Goal: Information Seeking & Learning: Learn about a topic

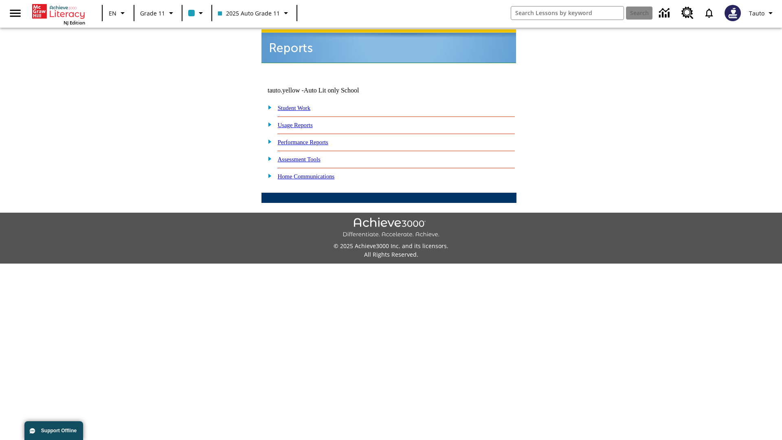
click at [301, 122] on link "Usage Reports" at bounding box center [295, 125] width 35 height 7
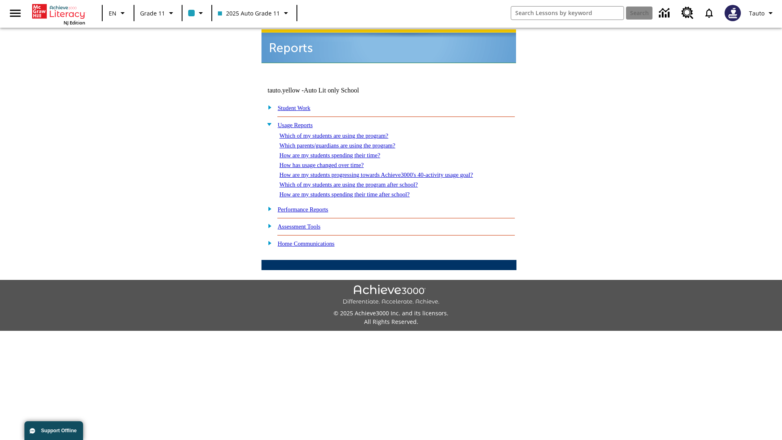
click at [342, 132] on link "Which of my students are using the program?" at bounding box center [334, 135] width 109 height 7
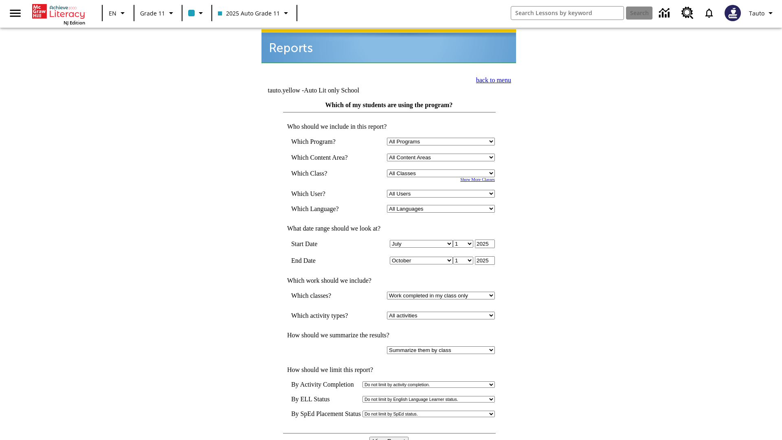
click at [443, 170] on select "Select a Class: All Classes 2025 Auto Grade 11 205 Auto Grade 11 Room 123 Empty…" at bounding box center [441, 174] width 108 height 8
select select "11133141"
click at [443, 190] on select "All Users Puma, Sautoen Puma, Sautoes Puma, Sautoss Twoclasses, Sautoen Twoscho…" at bounding box center [441, 194] width 108 height 8
select select "21437114"
click at [390, 437] on input "View Report" at bounding box center [389, 441] width 39 height 9
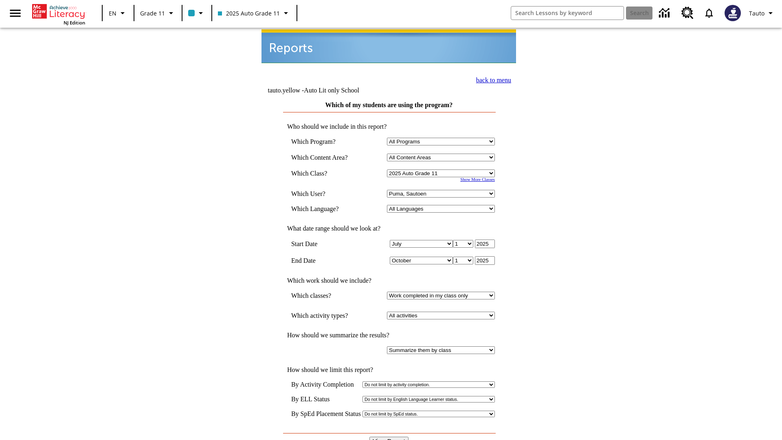
click at [491, 79] on link "back to menu" at bounding box center [493, 80] width 35 height 7
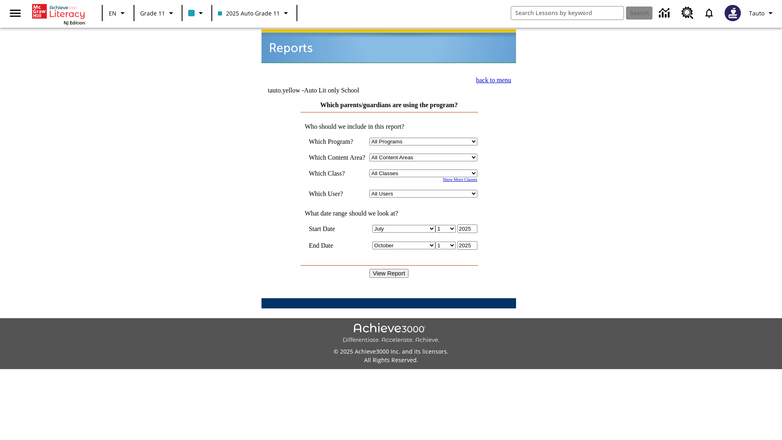
click at [425, 170] on select "Select a Class: All Classes 2025 Auto Grade 11 205 Auto Grade 11 Room 123 Empty…" at bounding box center [424, 174] width 108 height 8
select select "11133141"
select select "21437114"
click at [390, 269] on input "View Report" at bounding box center [389, 273] width 39 height 9
click at [491, 79] on link "back to menu" at bounding box center [493, 80] width 35 height 7
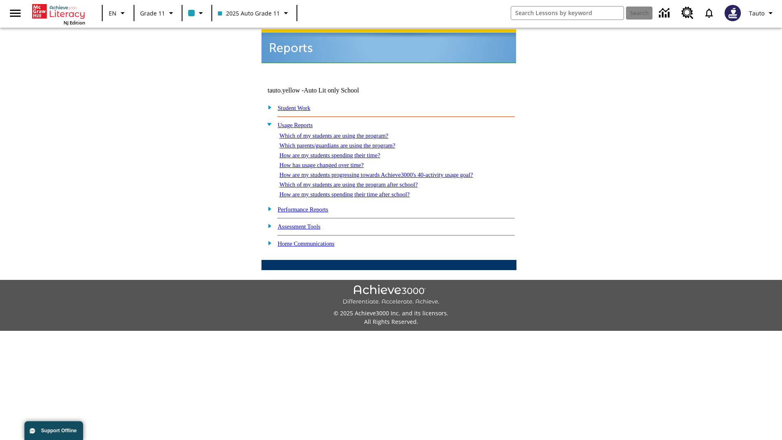
click at [338, 152] on link "How are my students spending their time?" at bounding box center [330, 155] width 101 height 7
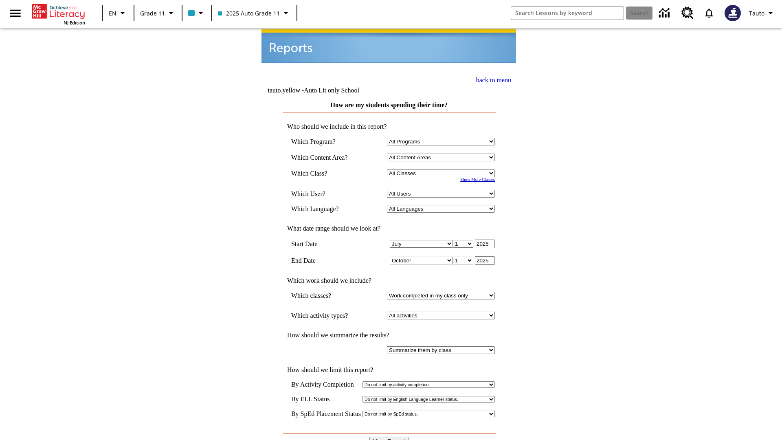
select select "11133141"
select select "21437114"
click at [390, 437] on input "View Report" at bounding box center [389, 441] width 39 height 9
click at [491, 79] on link "back to menu" at bounding box center [493, 80] width 35 height 7
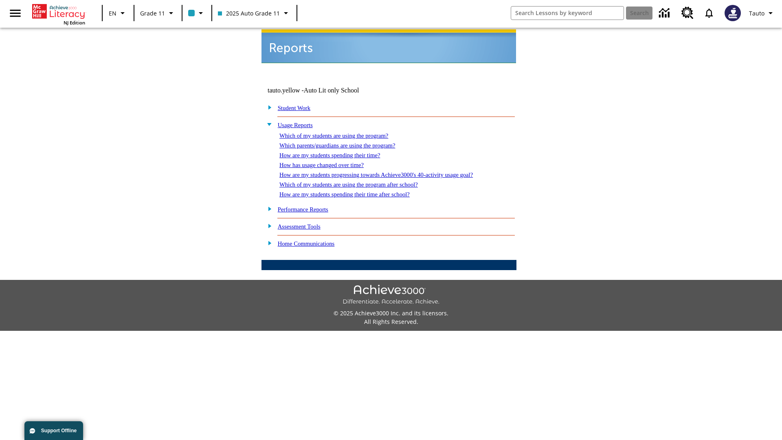
click at [328, 162] on link "How has usage changed over time?" at bounding box center [322, 165] width 84 height 7
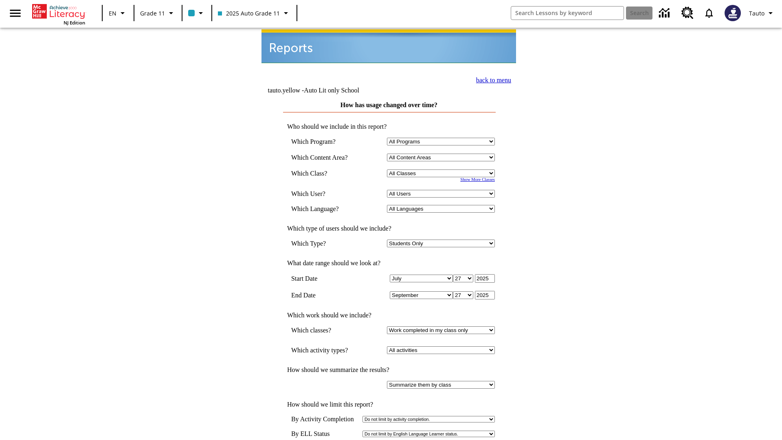
click at [443, 170] on select "Select a Class: All Classes 2025 Auto Grade 11 205 Auto Grade 11 Room 123 Empty…" at bounding box center [441, 174] width 108 height 8
select select "11133141"
click at [443, 190] on select "All Users Puma, Sautoen Puma, Sautoes Puma, Sautoss Twoclasses, Sautoen Twoscho…" at bounding box center [441, 194] width 108 height 8
select select "21437114"
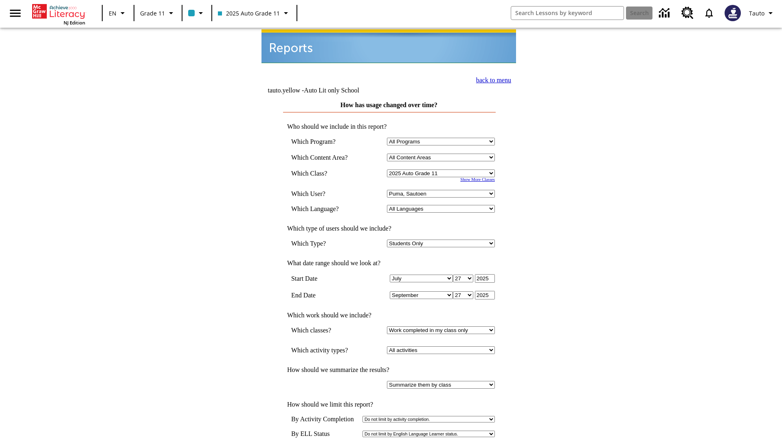
click at [491, 79] on link "back to menu" at bounding box center [493, 80] width 35 height 7
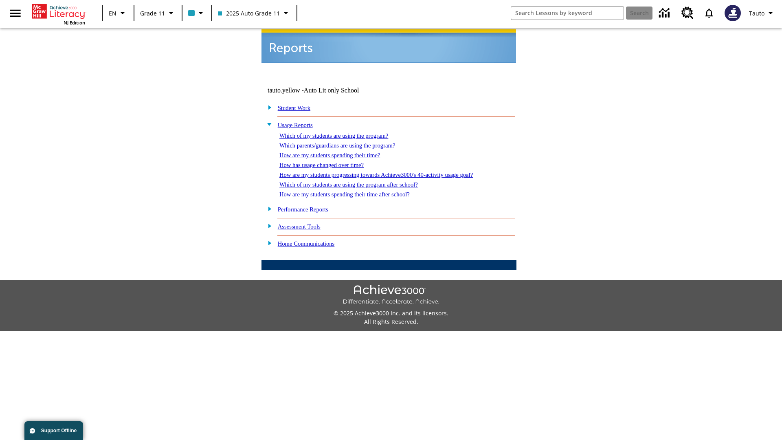
click at [390, 172] on link "How are my students progressing towards Achieve3000's 40-activity usage goal?" at bounding box center [377, 175] width 194 height 7
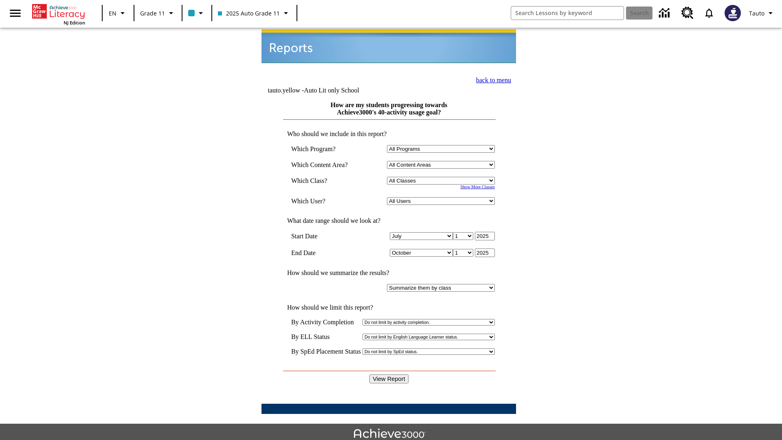
click at [443, 177] on select "Select a Class: All Classes 2025 Auto Grade 11 205 Auto Grade 11 Room 123 Empty…" at bounding box center [441, 181] width 108 height 8
select select "11133141"
click at [443, 197] on select "All Users Puma, Sautoen Puma, Sautoes Puma, Sautoss Twoclasses, Sautoen Twoscho…" at bounding box center [441, 201] width 108 height 8
select select "21437114"
click at [390, 375] on input "View Report" at bounding box center [389, 379] width 39 height 9
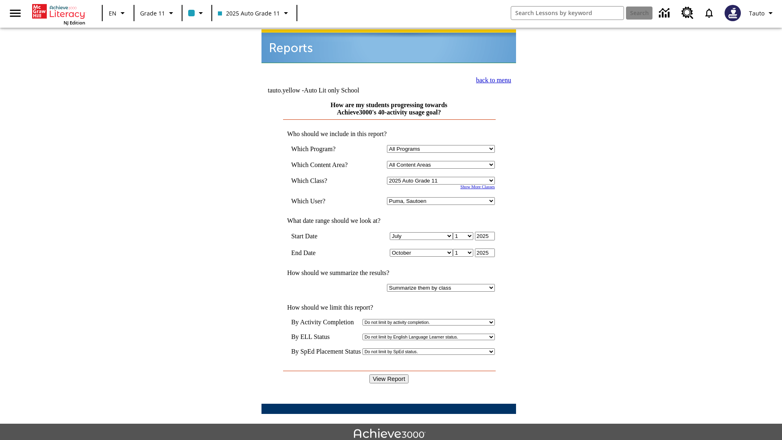
click at [491, 79] on link "back to menu" at bounding box center [493, 80] width 35 height 7
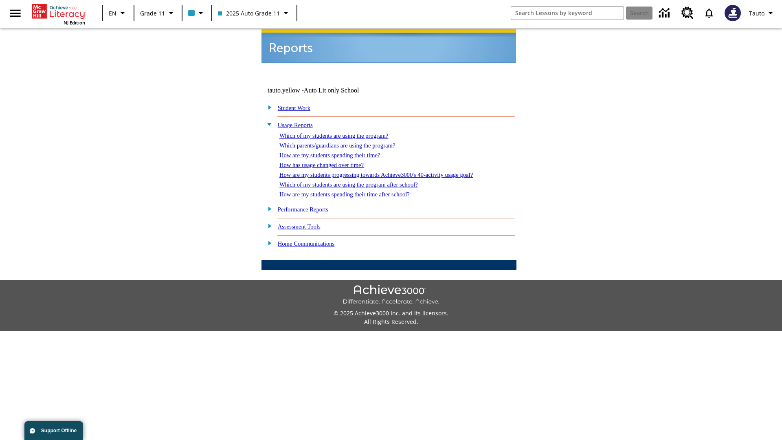
click at [359, 181] on link "Which of my students are using the program after school?" at bounding box center [349, 184] width 139 height 7
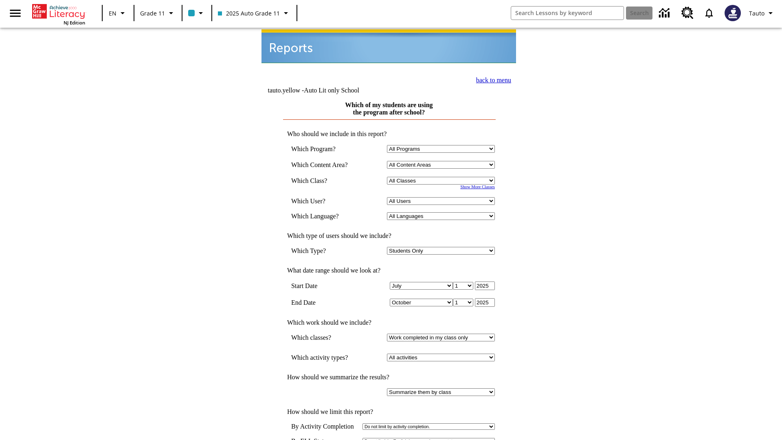
select select "11133141"
select select "21437114"
click at [491, 78] on link "back to menu" at bounding box center [493, 79] width 35 height 7
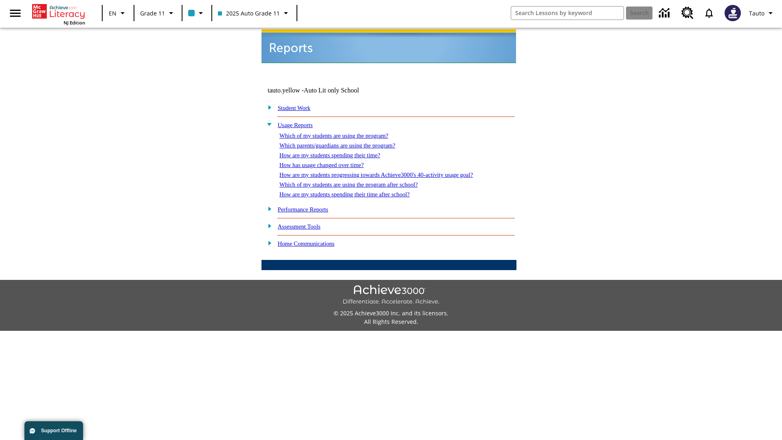
click at [355, 191] on link "How are my students spending their time after school?" at bounding box center [345, 194] width 130 height 7
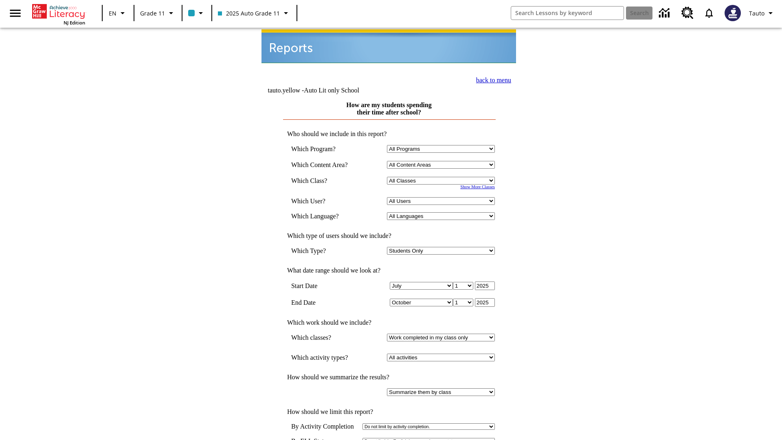
click at [443, 177] on select "Select a Class: All Classes 2025 Auto Grade 11 205 Auto Grade 11 Room 123 Empty…" at bounding box center [441, 181] width 108 height 8
select select "11133141"
click at [443, 197] on select "All Users Puma, Sautoen Puma, Sautoes Puma, Sautoss Twoclasses, Sautoen Twoscho…" at bounding box center [441, 201] width 108 height 8
select select "21437114"
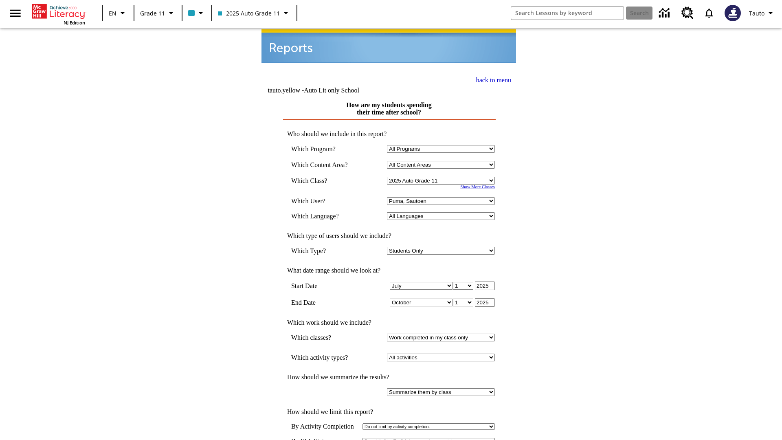
scroll to position [1, 0]
click at [491, 78] on link "back to menu" at bounding box center [493, 79] width 35 height 7
